Goal: Task Accomplishment & Management: Manage account settings

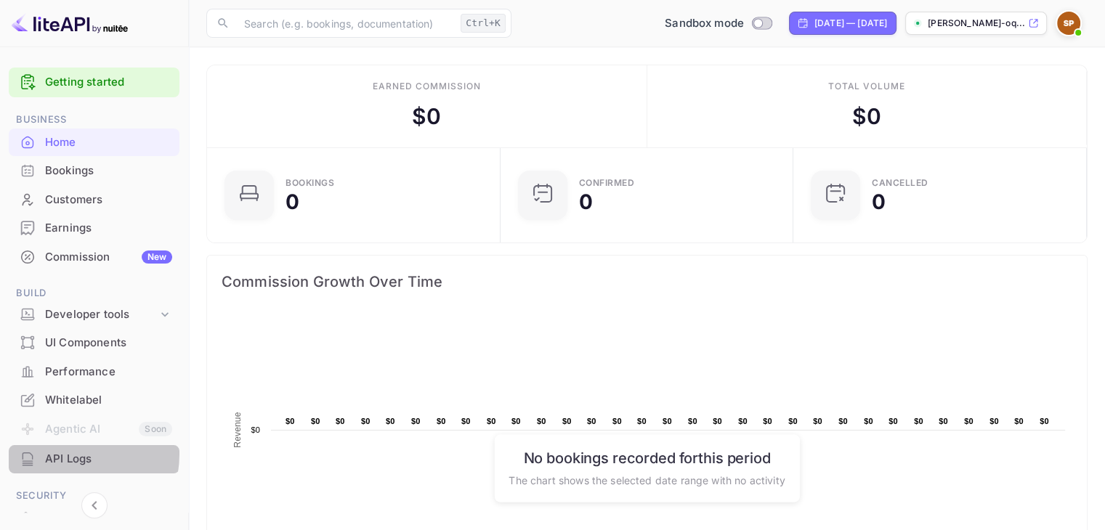
click at [65, 454] on div "API Logs" at bounding box center [108, 459] width 127 height 17
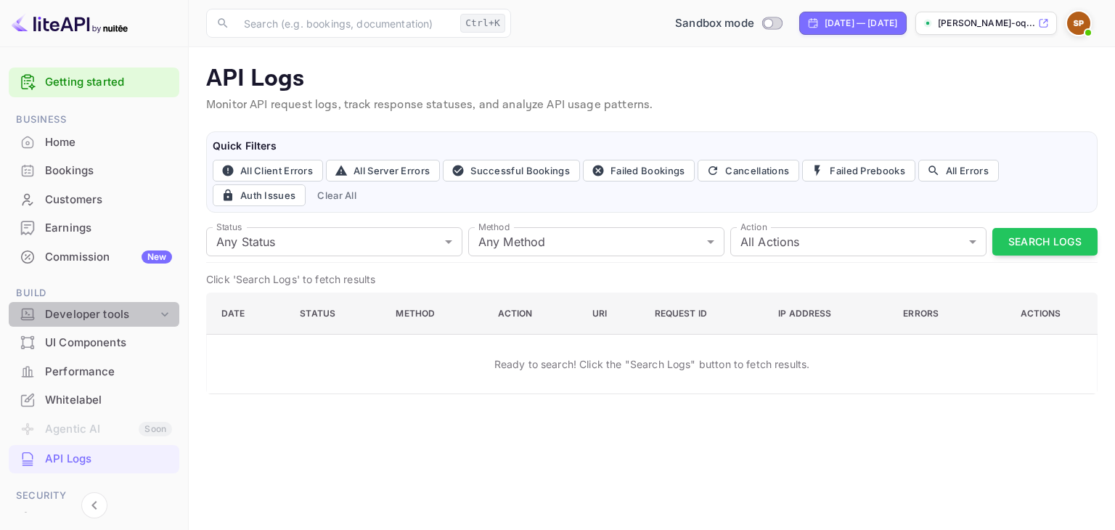
click at [160, 311] on icon at bounding box center [165, 314] width 15 height 15
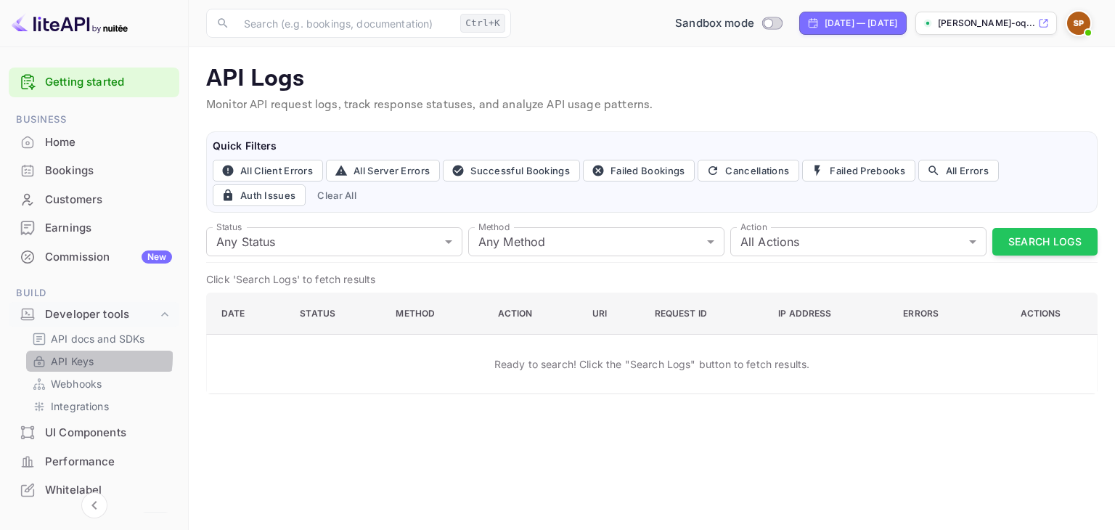
click at [81, 357] on p "API Keys" at bounding box center [72, 361] width 43 height 15
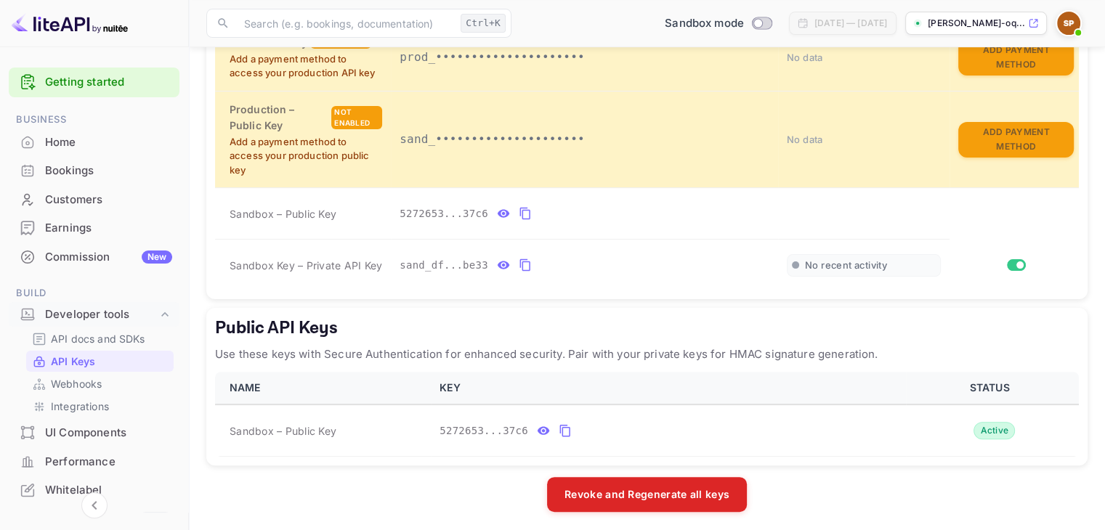
scroll to position [385, 0]
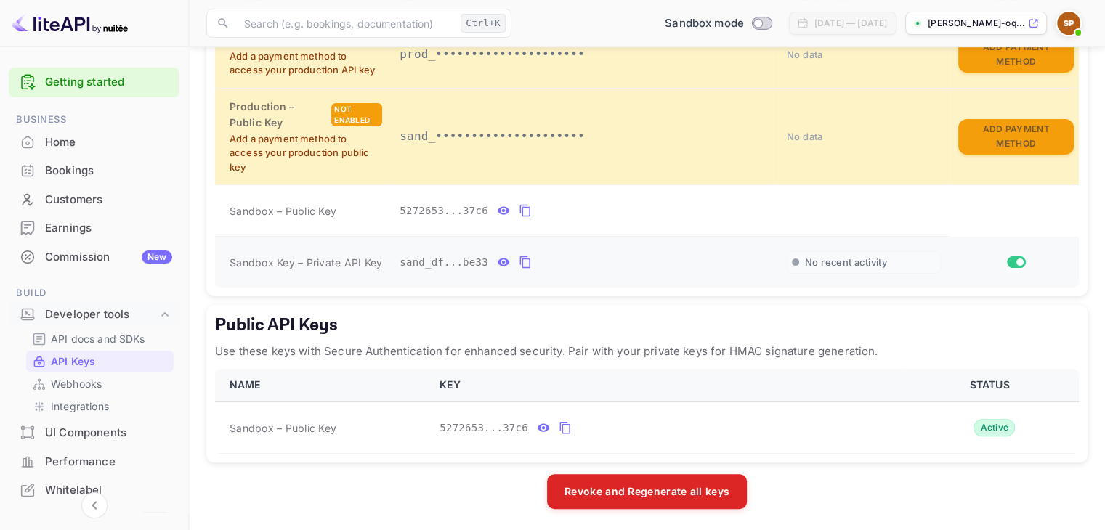
click at [793, 263] on div "private api keys table" at bounding box center [795, 262] width 7 height 7
click at [813, 263] on span "No recent activity" at bounding box center [846, 262] width 82 height 12
click at [996, 424] on div "Active" at bounding box center [993, 427] width 41 height 17
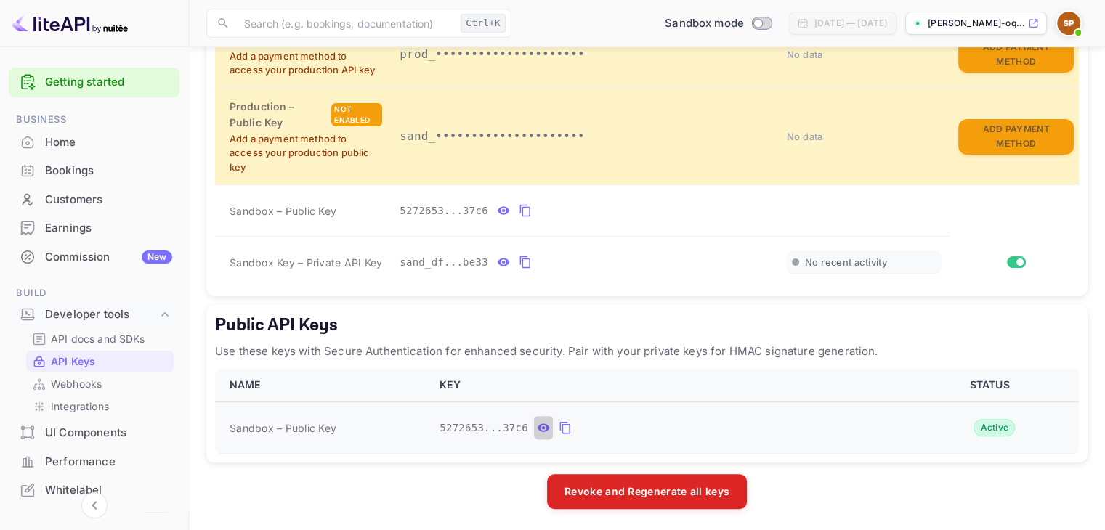
click at [537, 425] on icon "public api keys table" at bounding box center [543, 428] width 12 height 8
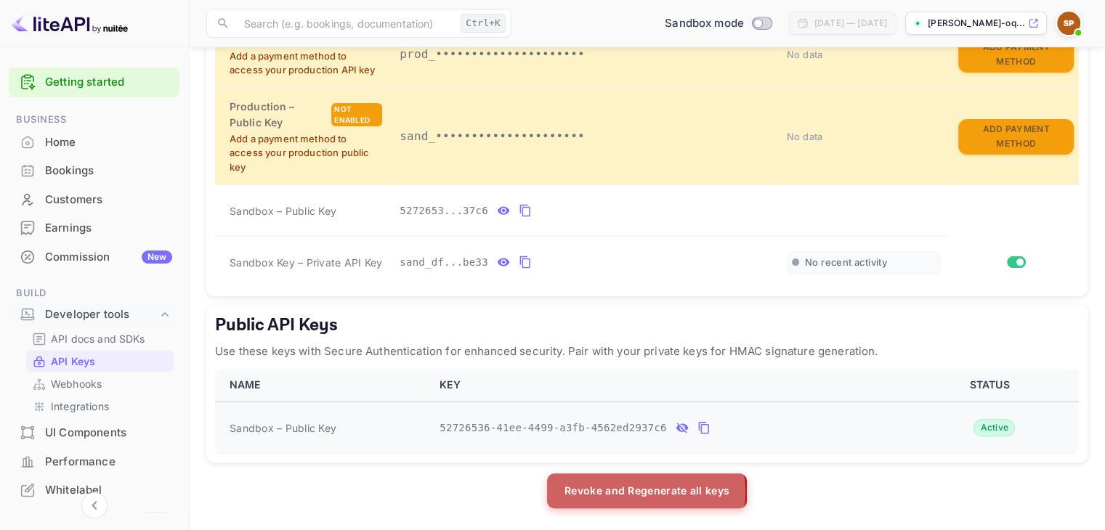
click at [638, 489] on button "Revoke and Regenerate all keys" at bounding box center [647, 490] width 200 height 35
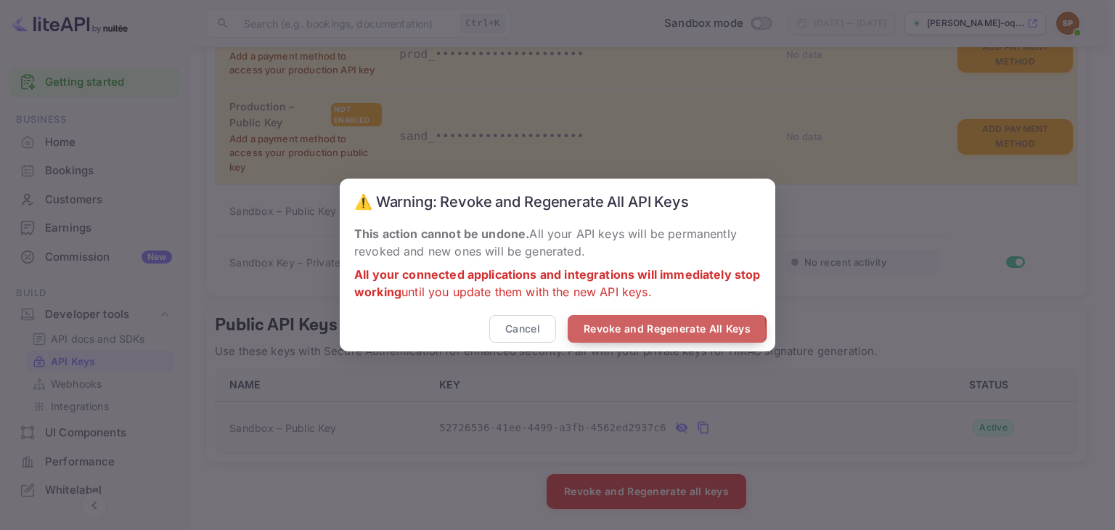
click at [636, 333] on button "Revoke and Regenerate All Keys" at bounding box center [667, 329] width 199 height 28
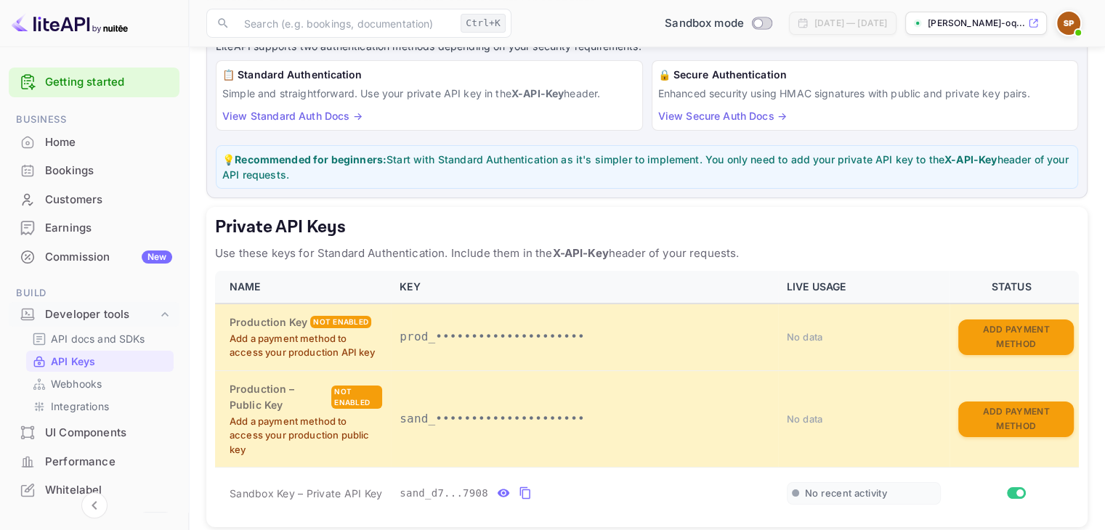
scroll to position [0, 0]
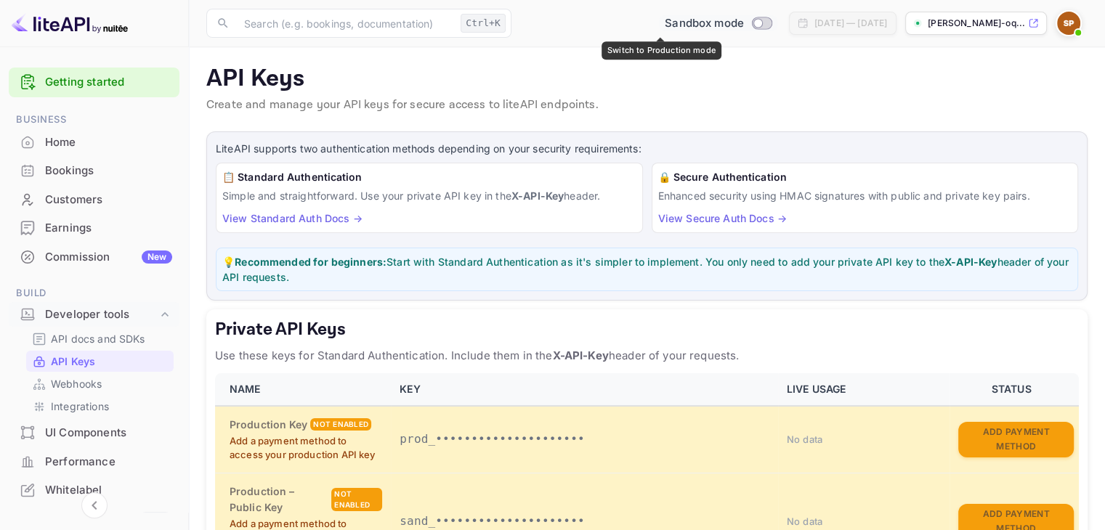
click at [744, 23] on input "Switch to Production mode" at bounding box center [758, 22] width 29 height 9
checkbox input "false"
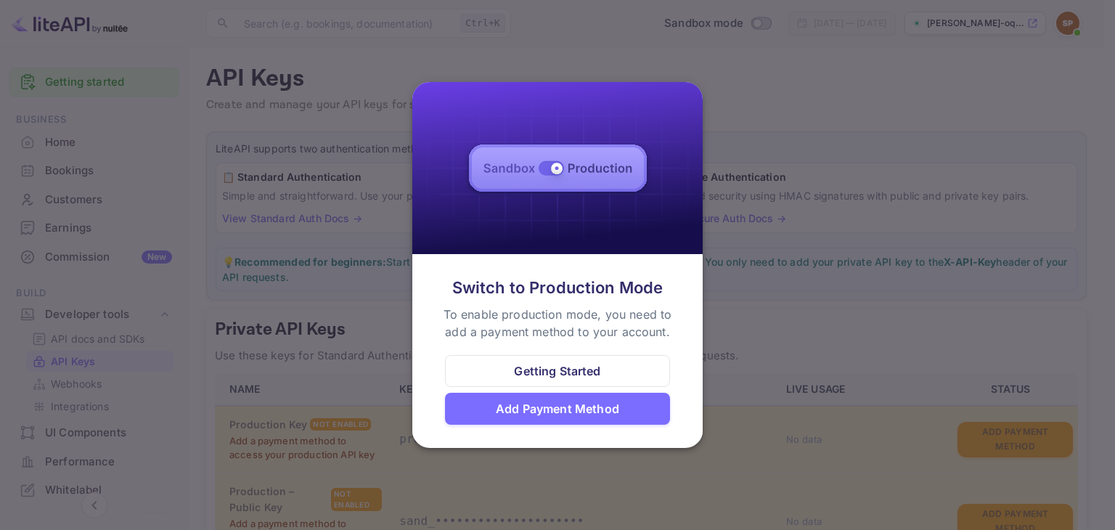
click at [656, 23] on div at bounding box center [557, 265] width 1115 height 530
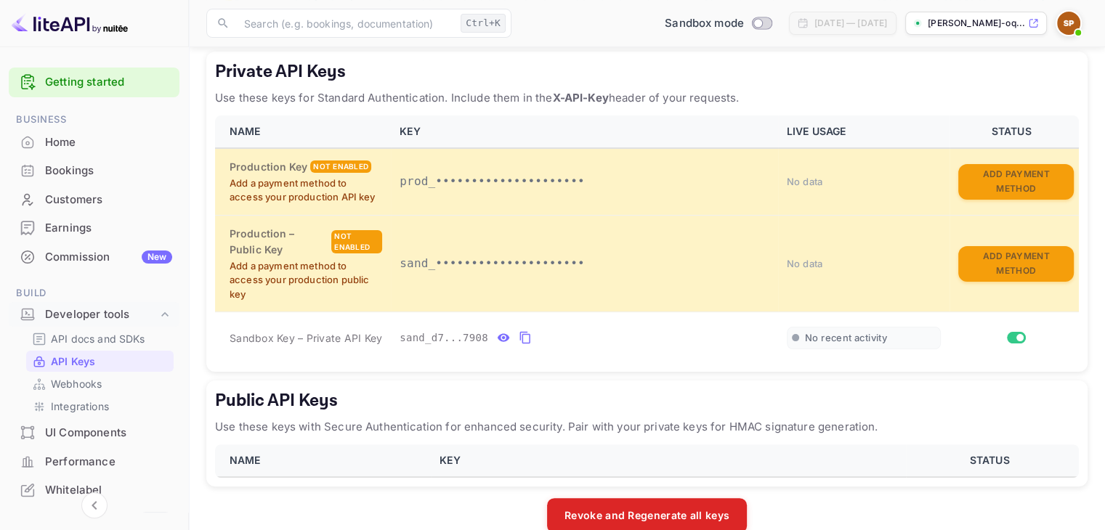
scroll to position [282, 0]
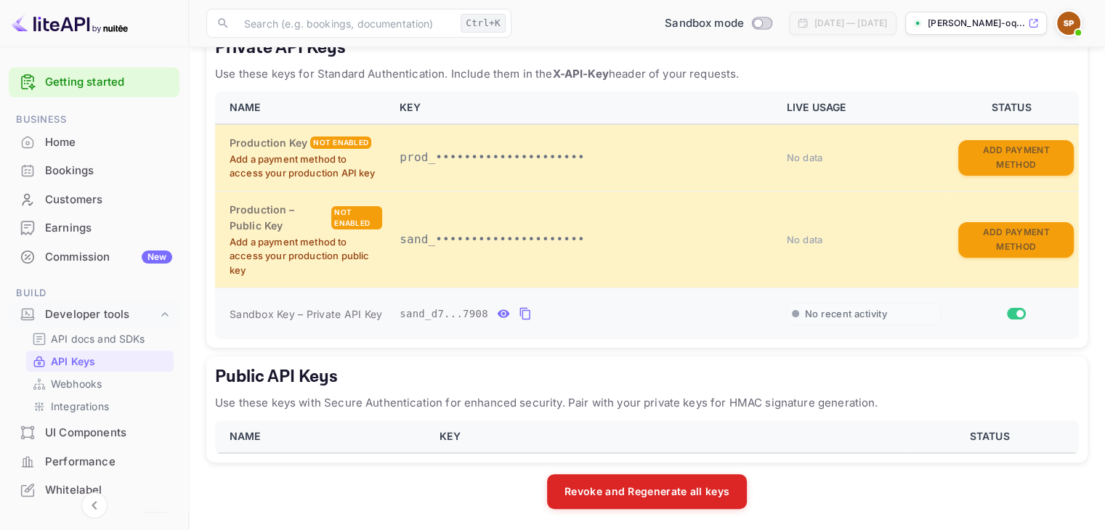
click at [1014, 309] on input "Switch" at bounding box center [1020, 313] width 26 height 9
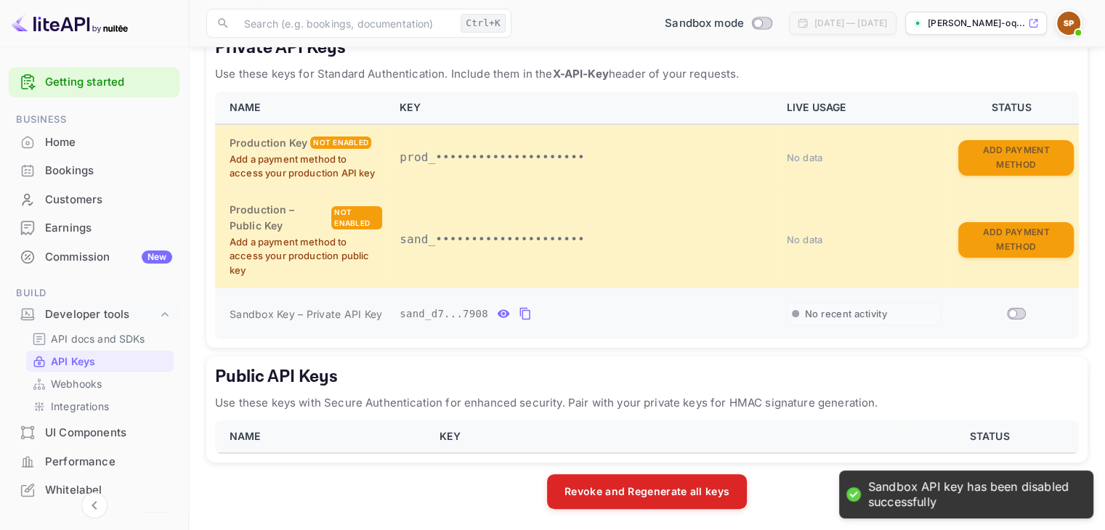
click at [1014, 309] on input "Switch" at bounding box center [1012, 313] width 26 height 9
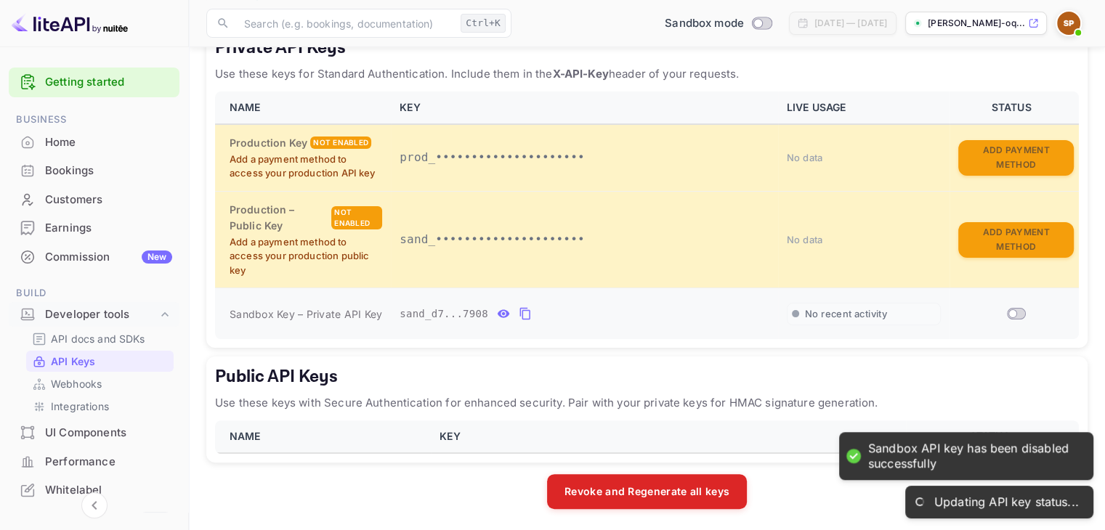
checkbox input "true"
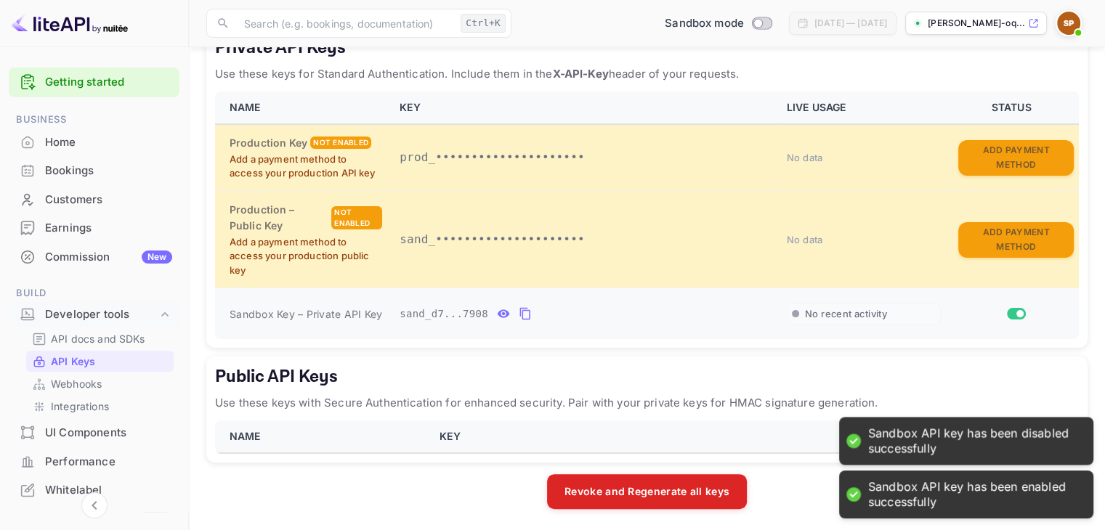
click at [832, 317] on span "No recent activity" at bounding box center [846, 314] width 82 height 12
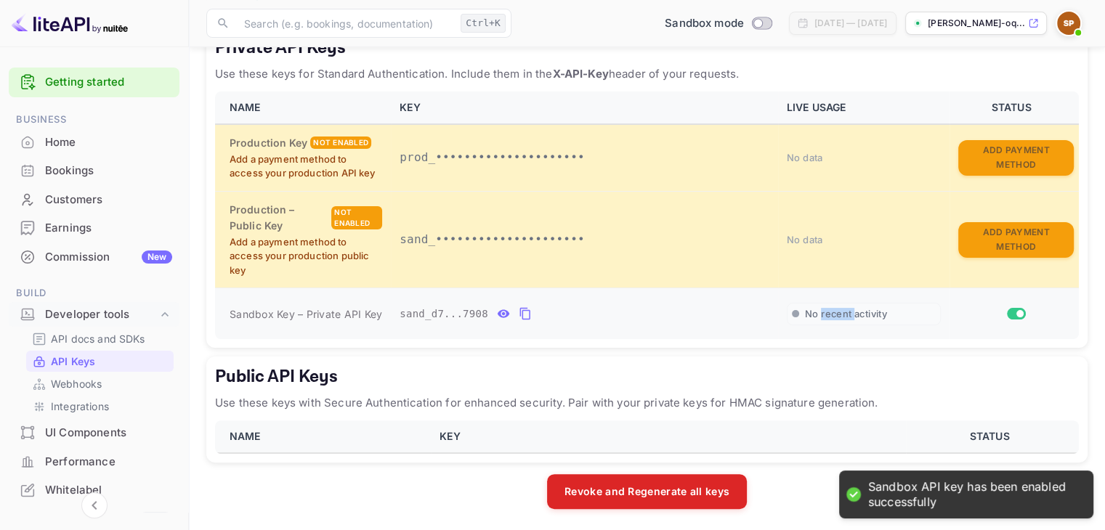
click at [832, 317] on span "No recent activity" at bounding box center [846, 314] width 82 height 12
click at [799, 312] on div "No recent activity" at bounding box center [863, 314] width 154 height 23
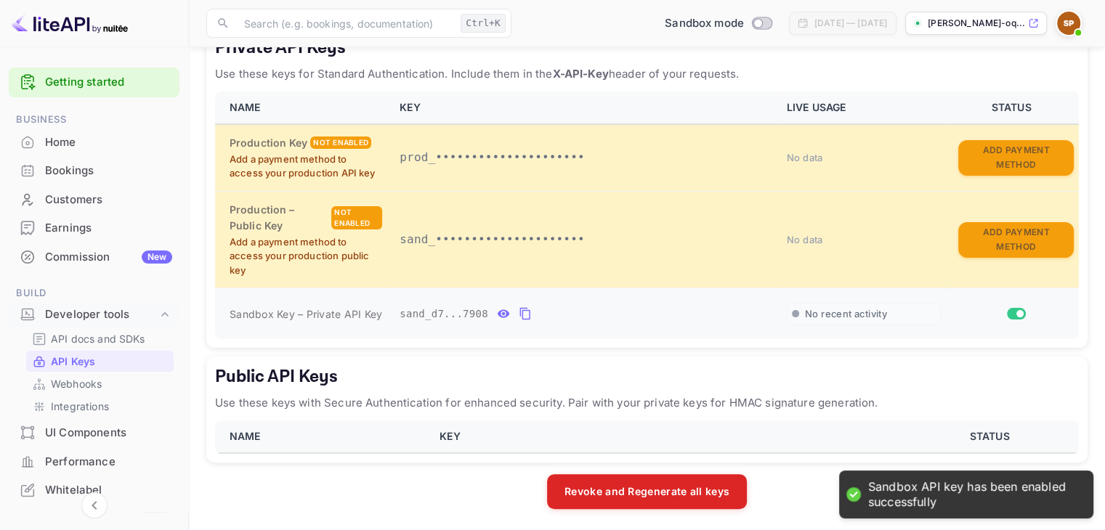
click at [799, 312] on div "No recent activity" at bounding box center [863, 314] width 154 height 23
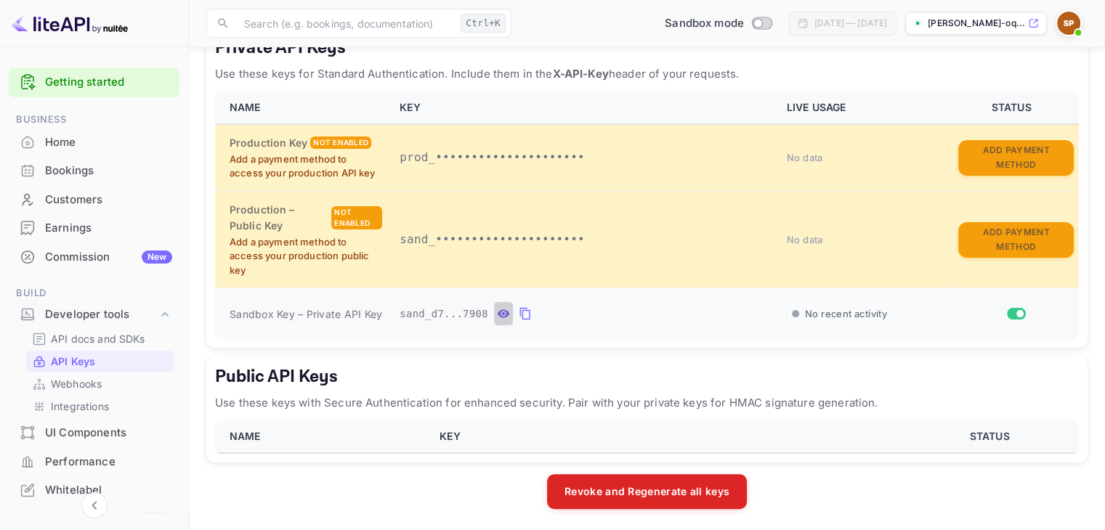
click at [500, 307] on icon "private api keys table" at bounding box center [503, 313] width 13 height 17
click at [688, 311] on icon "private api keys table" at bounding box center [694, 313] width 13 height 17
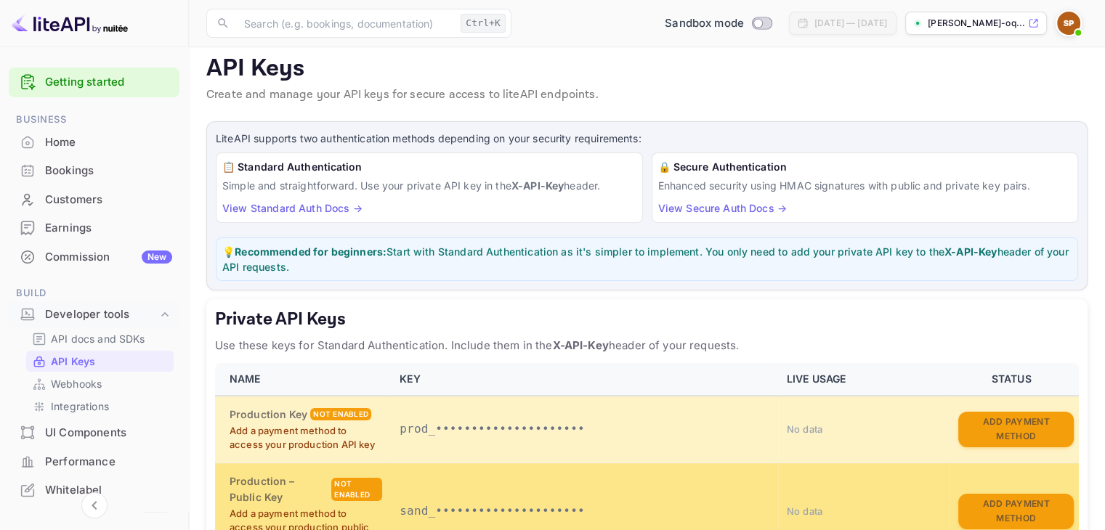
scroll to position [0, 0]
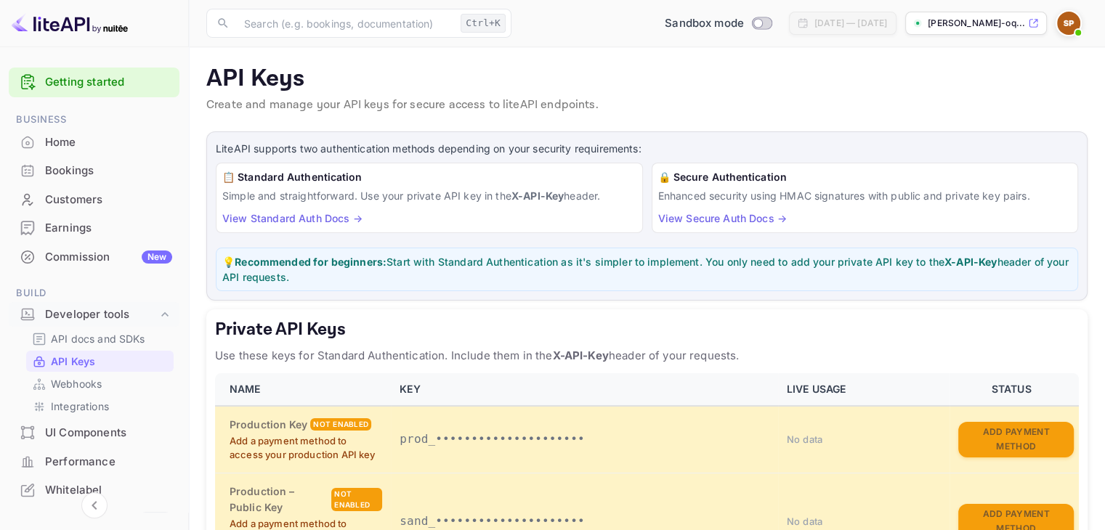
click at [282, 219] on link "View Standard Auth Docs →" at bounding box center [292, 218] width 140 height 12
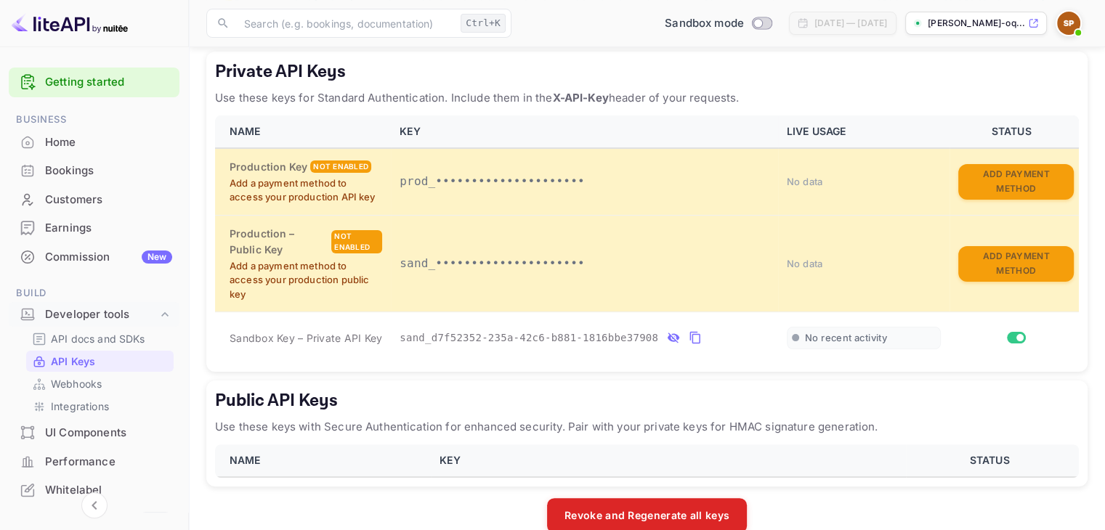
scroll to position [257, 0]
